Goal: Task Accomplishment & Management: Complete application form

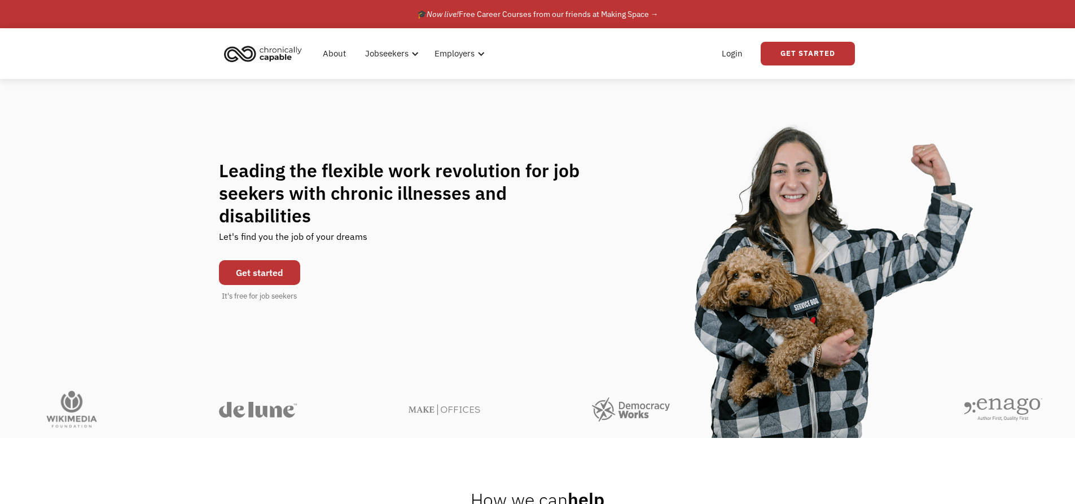
click at [248, 275] on div "Get started It's free for job seekers" at bounding box center [259, 277] width 81 height 47
click at [248, 271] on link "Get started" at bounding box center [259, 272] width 81 height 25
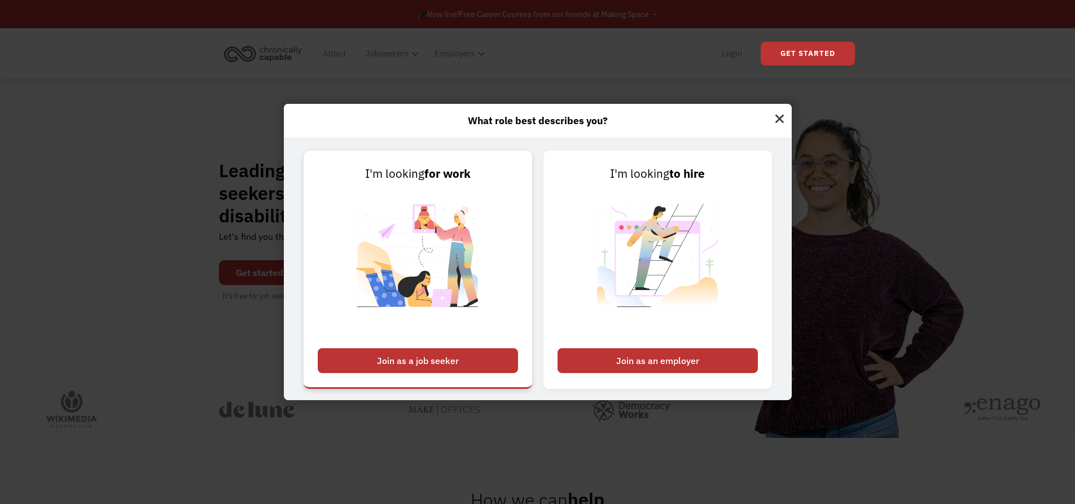
click at [407, 350] on div "Join as a job seeker" at bounding box center [418, 360] width 200 height 25
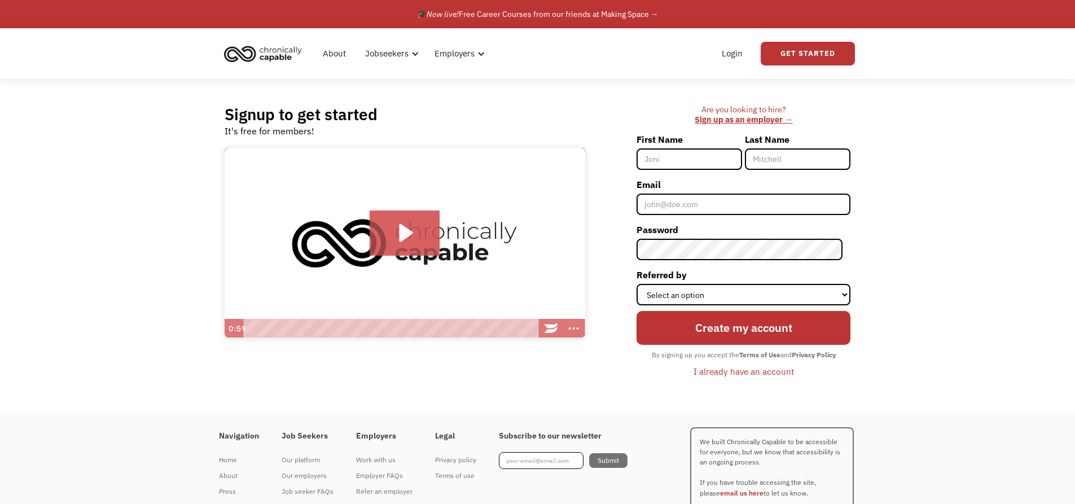
click at [459, 243] on img at bounding box center [405, 243] width 361 height 191
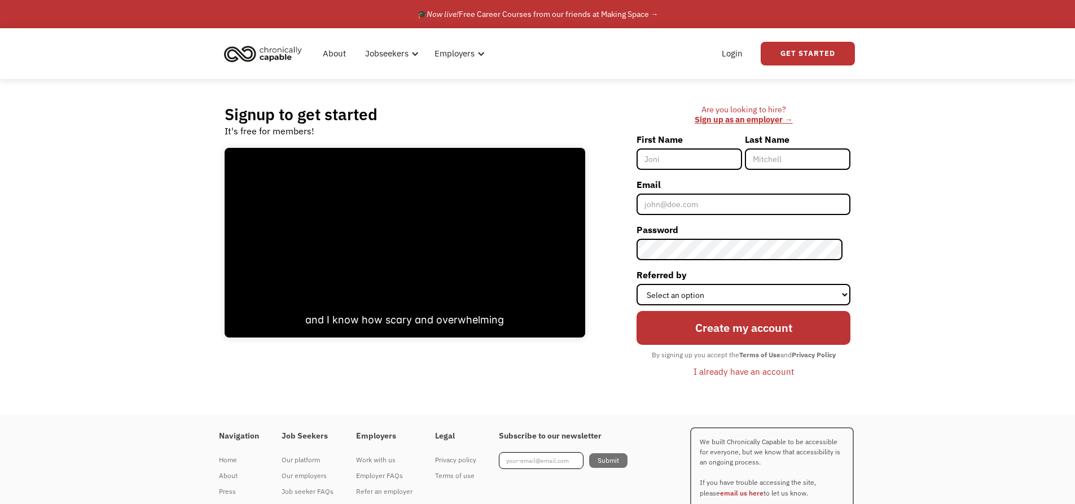
click at [376, 248] on div at bounding box center [405, 243] width 361 height 191
